Goal: Use online tool/utility: Utilize a website feature to perform a specific function

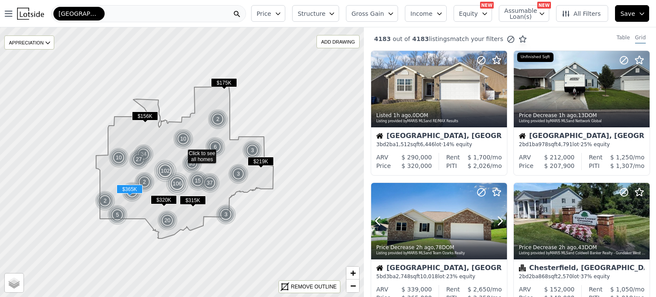
click at [470, 210] on div at bounding box center [479, 210] width 55 height 55
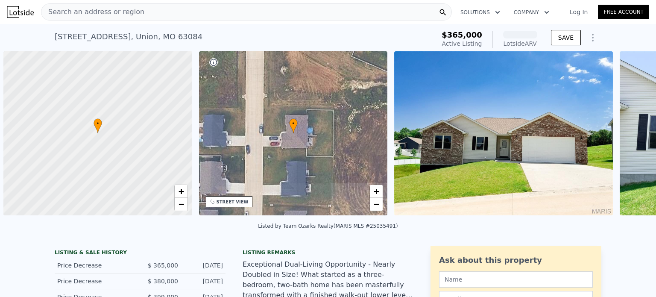
scroll to position [0, 3]
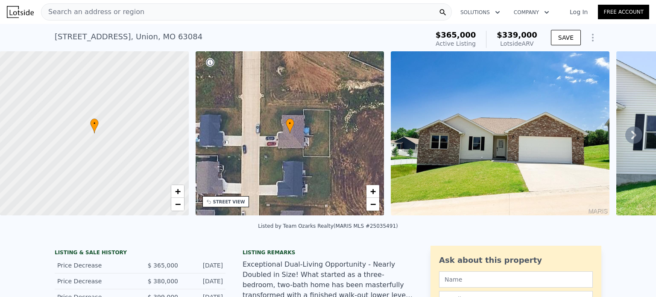
click at [272, 15] on div "Search an address or region" at bounding box center [246, 11] width 411 height 17
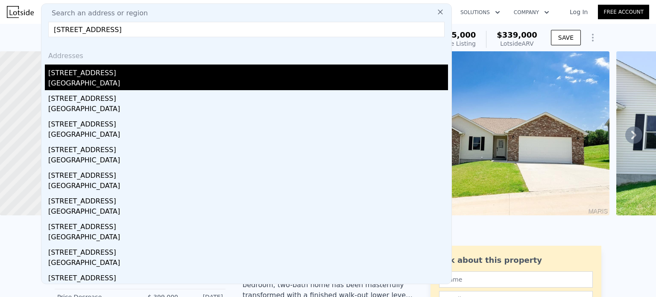
type input "1020 1st st s, cold spring, mn"
click at [106, 86] on div "Cold Spring, MN 56320" at bounding box center [248, 84] width 400 height 12
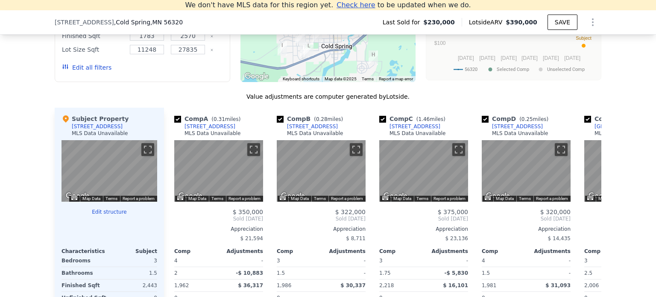
scroll to position [809, 0]
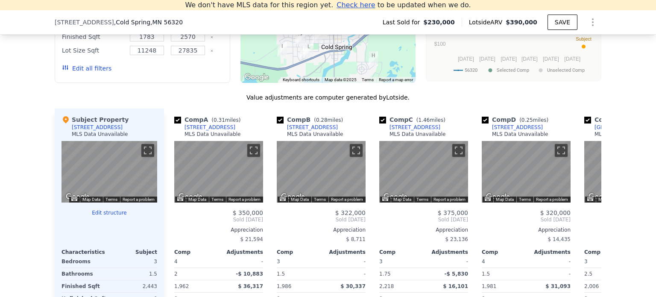
click at [105, 216] on button "Edit structure" at bounding box center [110, 212] width 96 height 7
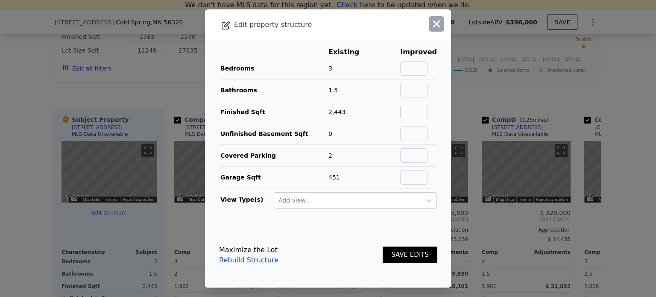
click at [431, 27] on icon "button" at bounding box center [437, 24] width 12 height 12
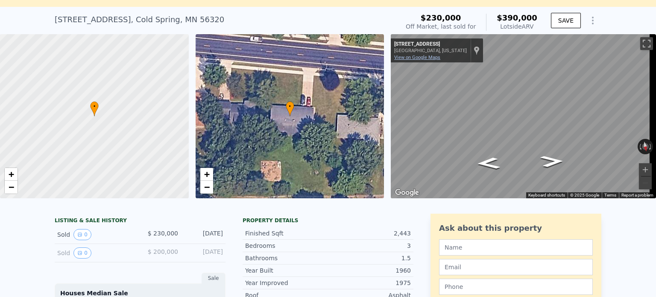
scroll to position [0, 0]
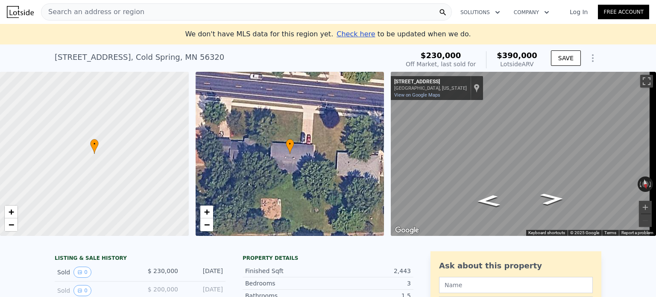
click at [461, 55] on span "$230,000" at bounding box center [441, 55] width 41 height 9
click at [516, 56] on span "$390,000" at bounding box center [517, 55] width 41 height 9
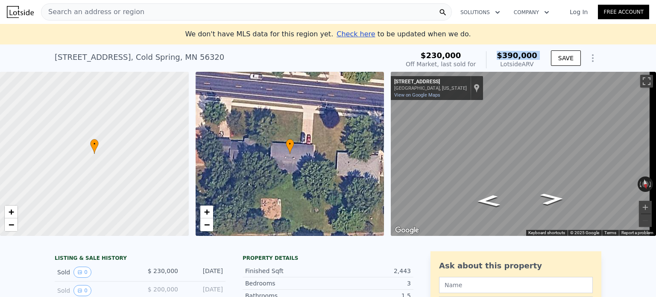
click at [516, 56] on span "$390,000" at bounding box center [517, 55] width 41 height 9
click at [588, 56] on icon "Show Options" at bounding box center [593, 58] width 10 height 10
